Goal: Find specific page/section: Find specific page/section

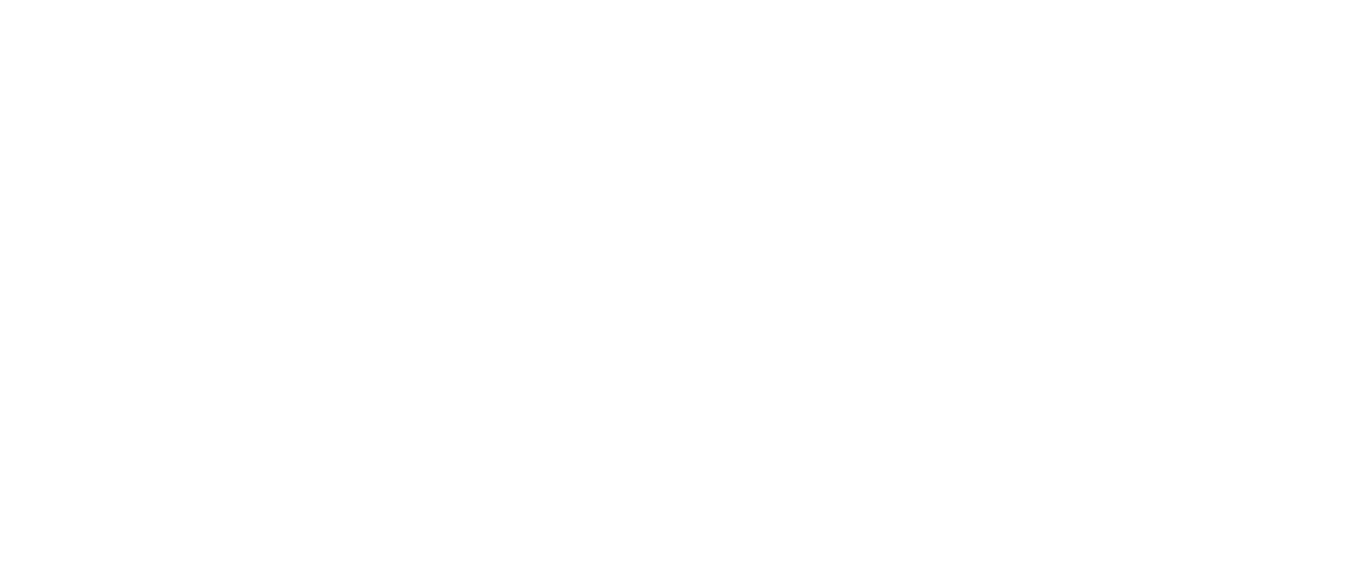
click at [34, 26] on icon at bounding box center [33, 347] width 53 height 681
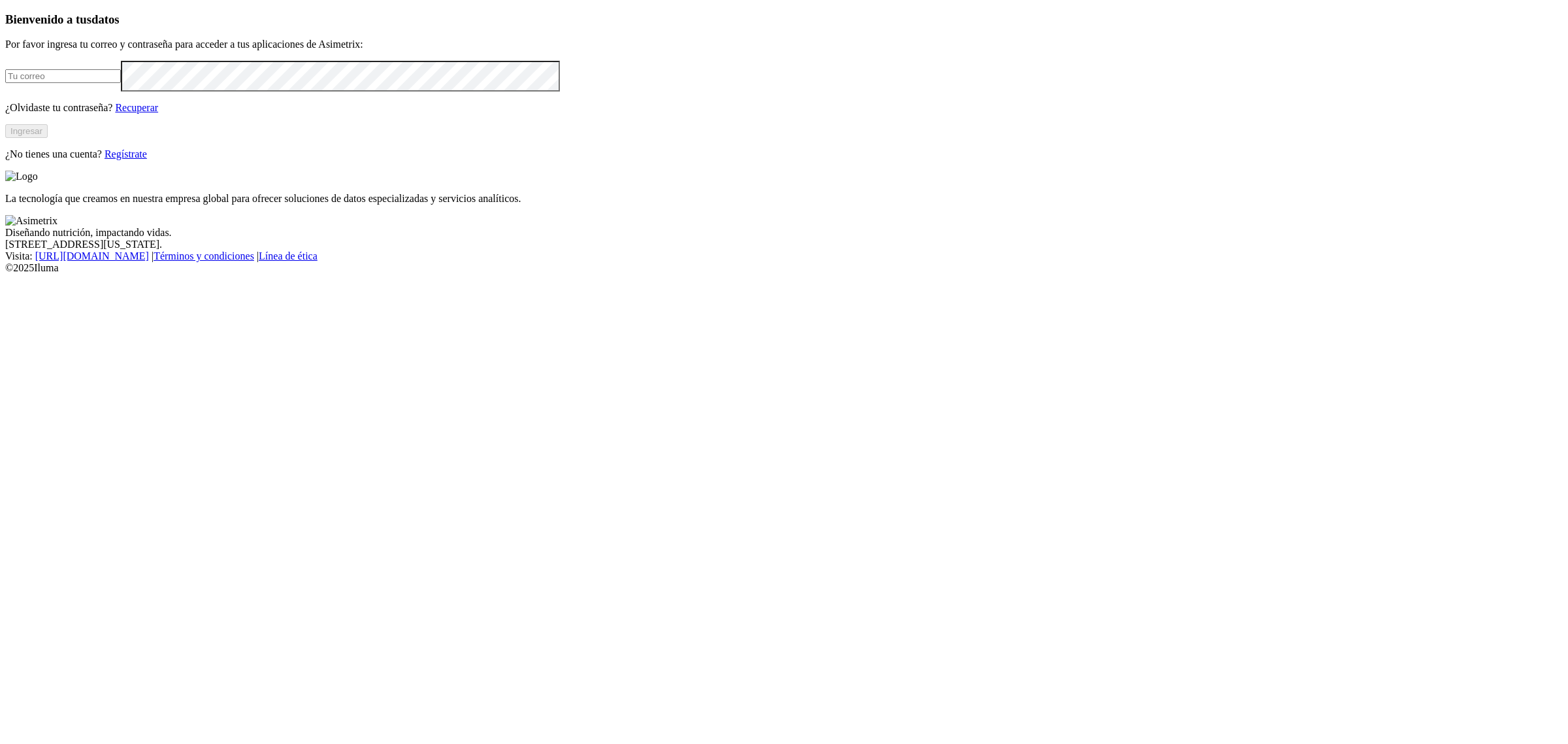
type input "[PERSON_NAME][EMAIL_ADDRESS][PERSON_NAME][DOMAIN_NAME]"
click at [48, 138] on button "Ingresar" at bounding box center [26, 131] width 42 height 14
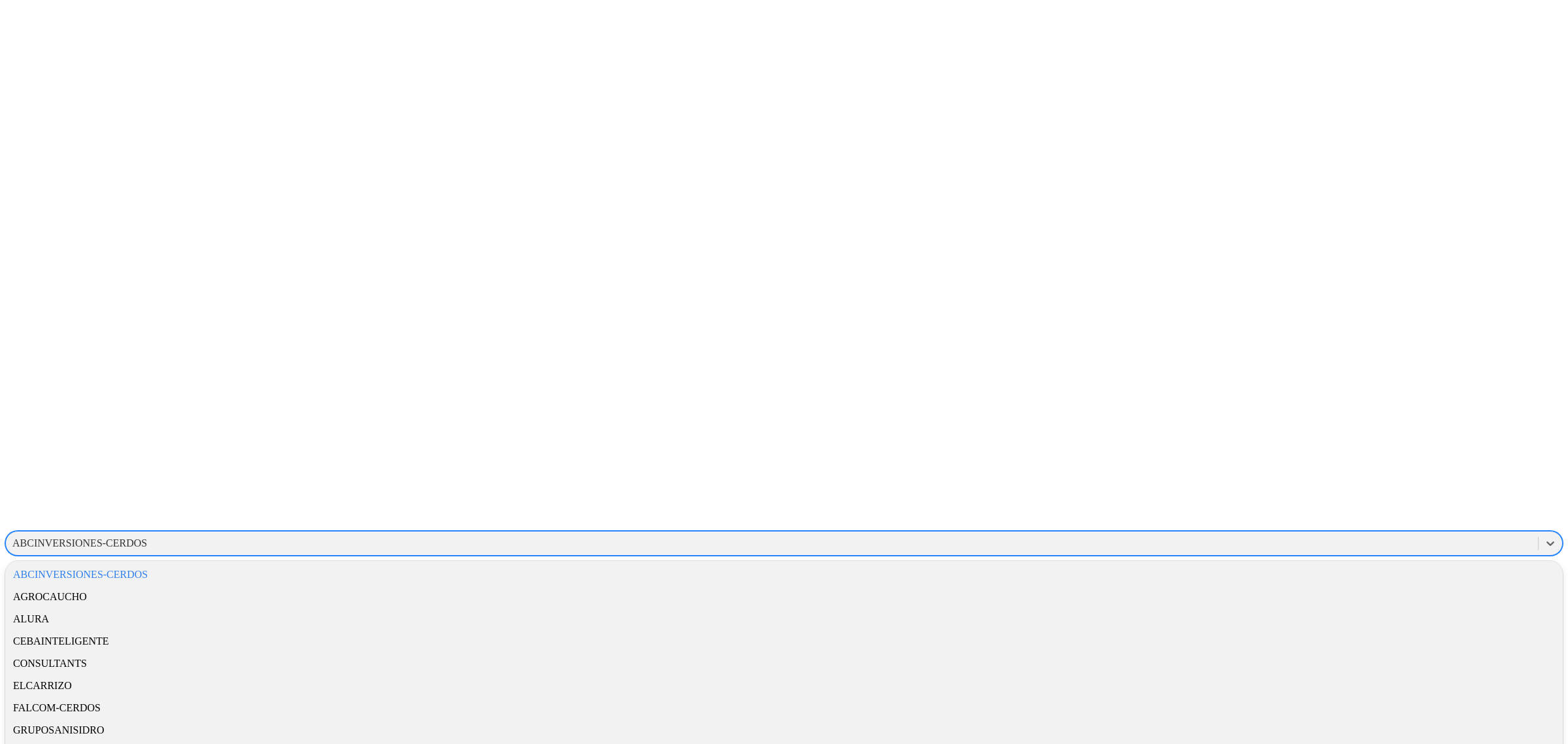
click at [147, 537] on div "ABCINVERSIONES-CERDOS" at bounding box center [79, 543] width 134 height 12
click at [1371, 630] on div "CEBAINTELIGENTE" at bounding box center [784, 640] width 1557 height 22
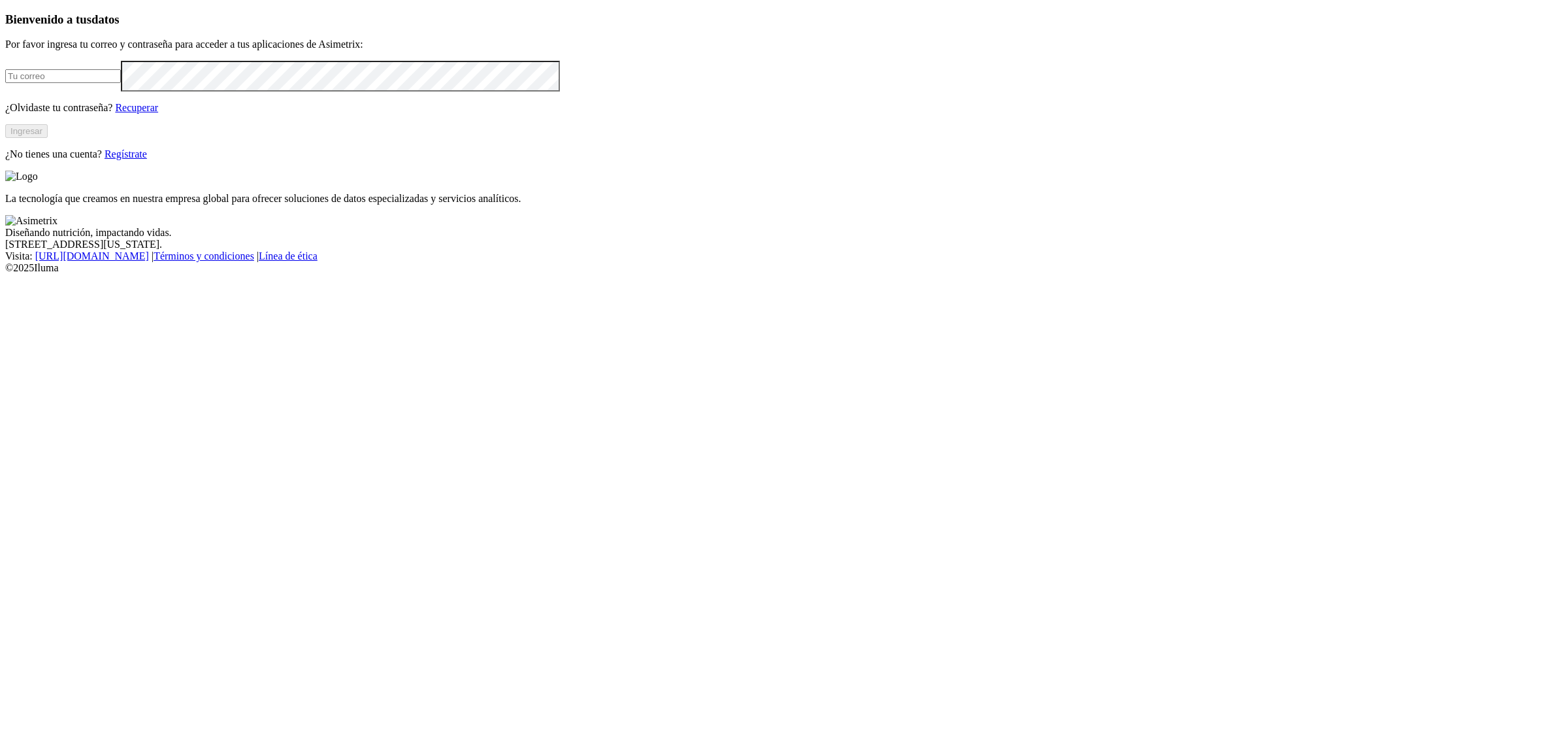
type input "[PERSON_NAME][EMAIL_ADDRESS][PERSON_NAME][DOMAIN_NAME]"
click at [48, 138] on button "Ingresar" at bounding box center [26, 131] width 42 height 14
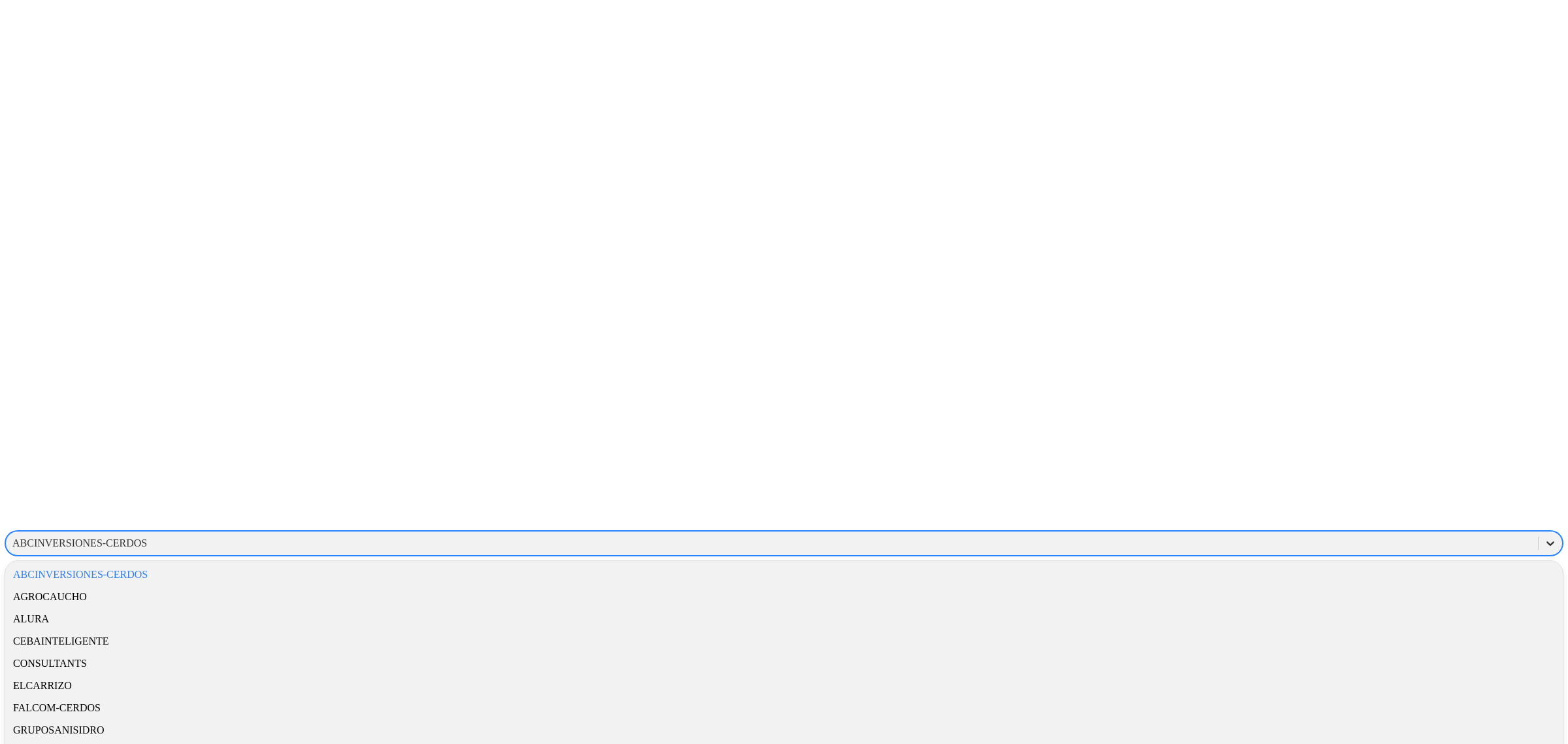
click at [1543, 537] on icon at bounding box center [1550, 543] width 13 height 13
click at [1355, 630] on div "CEBAINTELIGENTE" at bounding box center [784, 640] width 1557 height 22
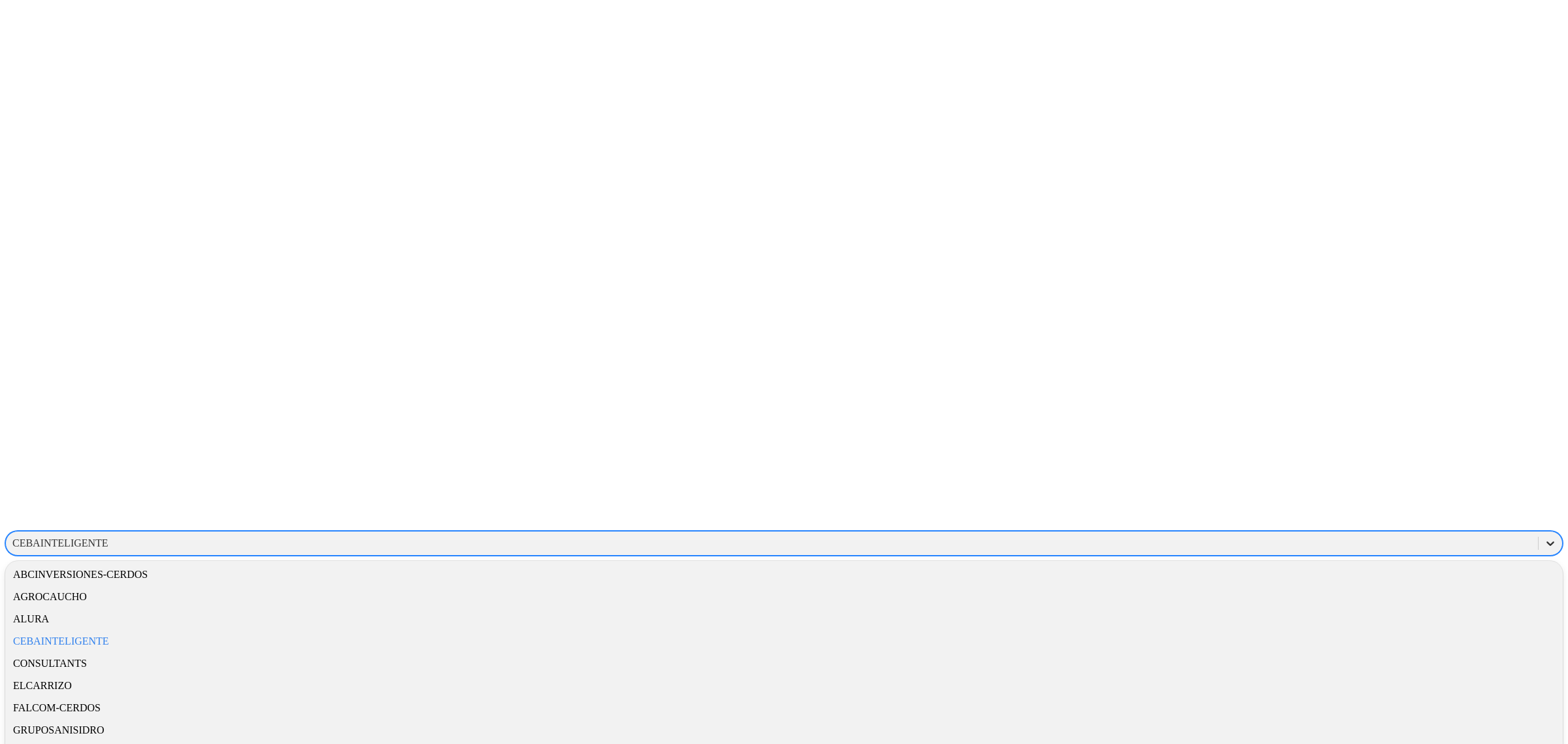
click at [1543, 537] on icon at bounding box center [1550, 543] width 13 height 13
click at [1376, 687] on div "GRUPOSANISIDRO" at bounding box center [784, 698] width 1557 height 22
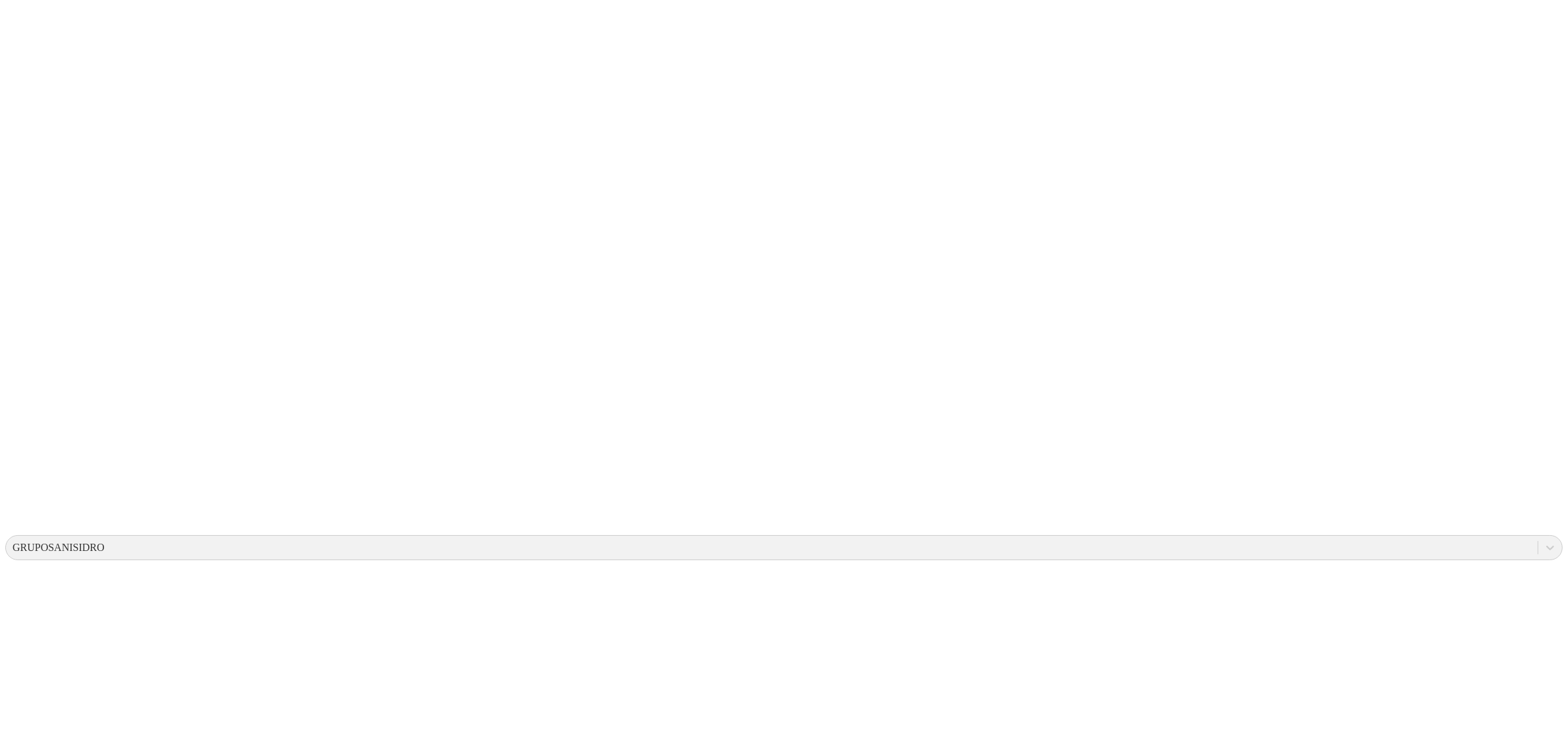
drag, startPoint x: 591, startPoint y: 95, endPoint x: 606, endPoint y: 100, distance: 15.8
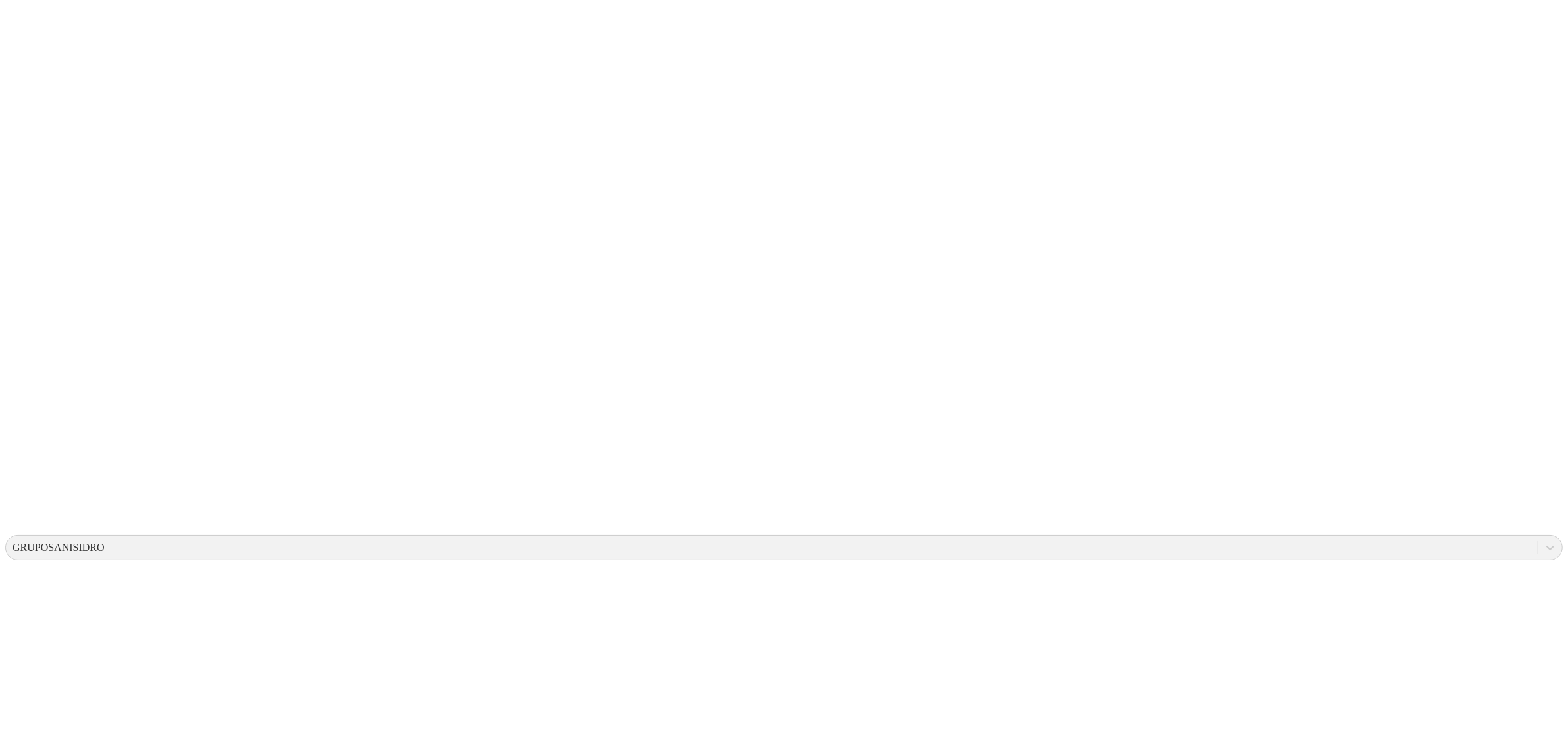
drag, startPoint x: 740, startPoint y: 100, endPoint x: 689, endPoint y: 117, distance: 53.8
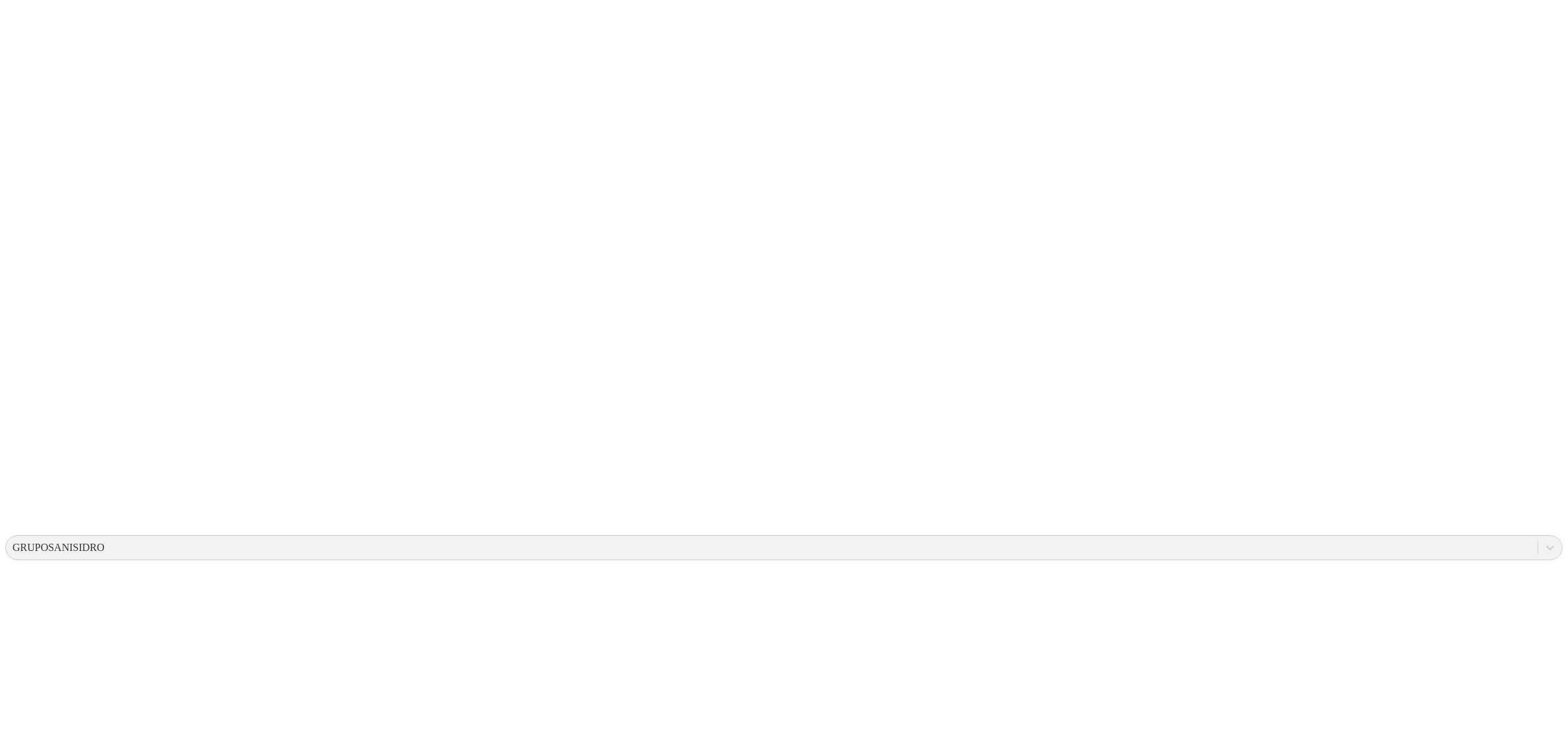
drag, startPoint x: 1178, startPoint y: 99, endPoint x: 1142, endPoint y: 97, distance: 36.1
